Goal: Task Accomplishment & Management: Use online tool/utility

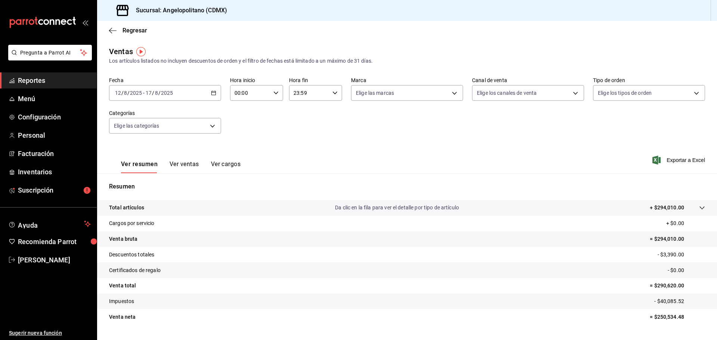
click at [212, 93] on \(Stroke\) "button" at bounding box center [214, 92] width 4 height 0
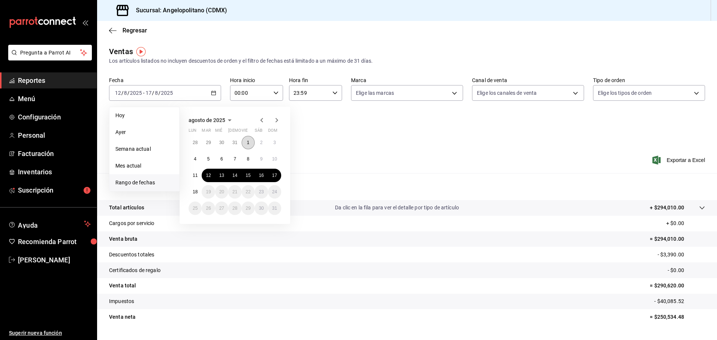
click at [248, 141] on abbr "1" at bounding box center [248, 142] width 3 height 5
click at [274, 175] on abbr "17" at bounding box center [274, 175] width 5 height 5
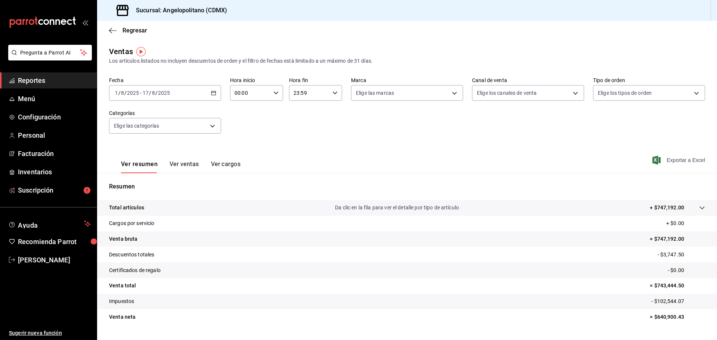
click at [679, 158] on span "Exportar a Excel" at bounding box center [679, 160] width 51 height 9
click at [112, 31] on icon "button" at bounding box center [112, 30] width 7 height 0
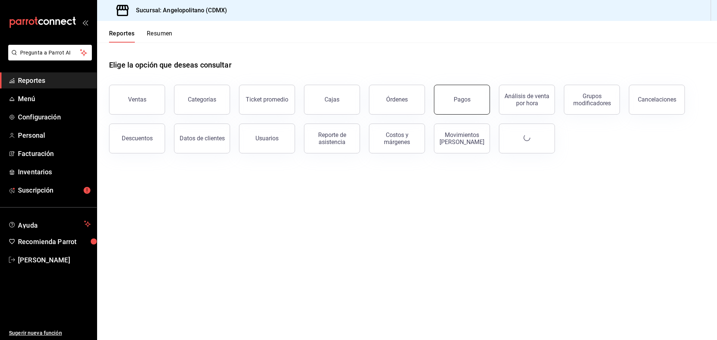
click at [471, 103] on button "Pagos" at bounding box center [462, 100] width 56 height 30
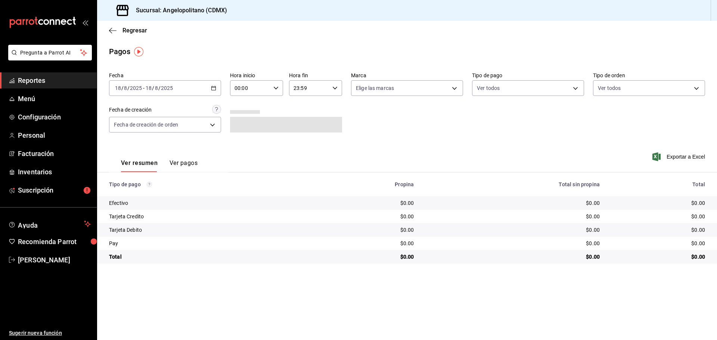
click at [213, 86] on icon "button" at bounding box center [213, 88] width 5 height 5
click at [139, 195] on span "Rango de fechas" at bounding box center [144, 195] width 58 height 8
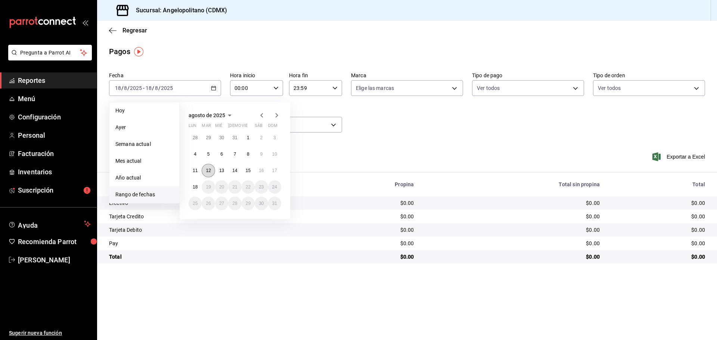
click at [205, 169] on button "12" at bounding box center [208, 170] width 13 height 13
click at [271, 172] on button "17" at bounding box center [274, 170] width 13 height 13
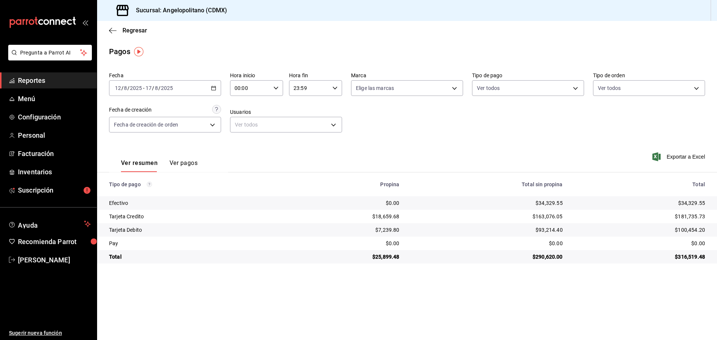
click at [215, 92] on div "[DATE] [DATE] - [DATE] [DATE]" at bounding box center [165, 88] width 112 height 16
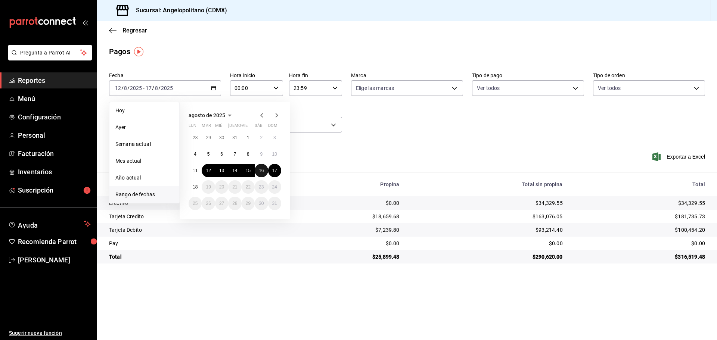
click at [262, 172] on abbr "16" at bounding box center [261, 170] width 5 height 5
click at [251, 170] on abbr "15" at bounding box center [248, 170] width 5 height 5
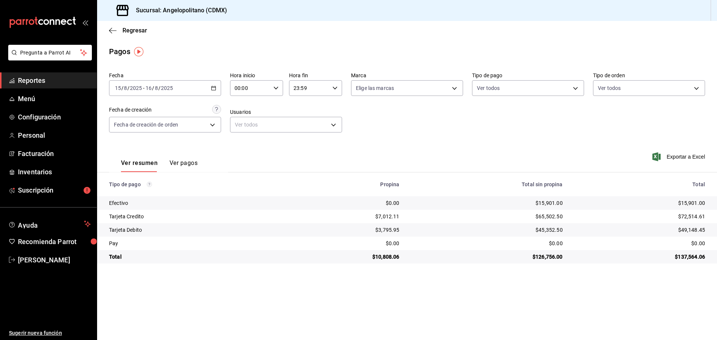
click at [214, 89] on icon "button" at bounding box center [213, 88] width 5 height 5
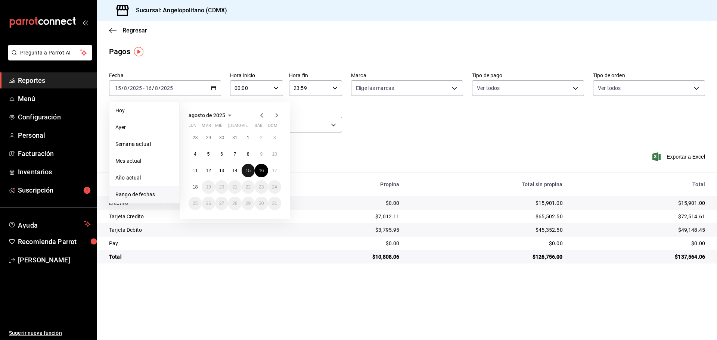
click at [249, 170] on abbr "15" at bounding box center [248, 170] width 5 height 5
click at [273, 171] on abbr "17" at bounding box center [274, 170] width 5 height 5
